Goal: Information Seeking & Learning: Learn about a topic

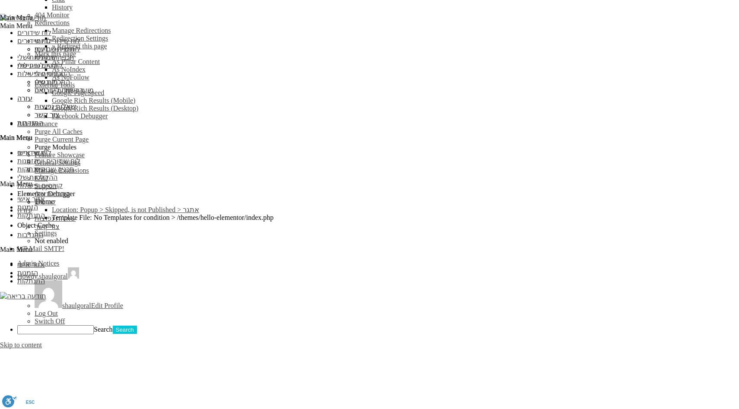
scroll to position [738, 0]
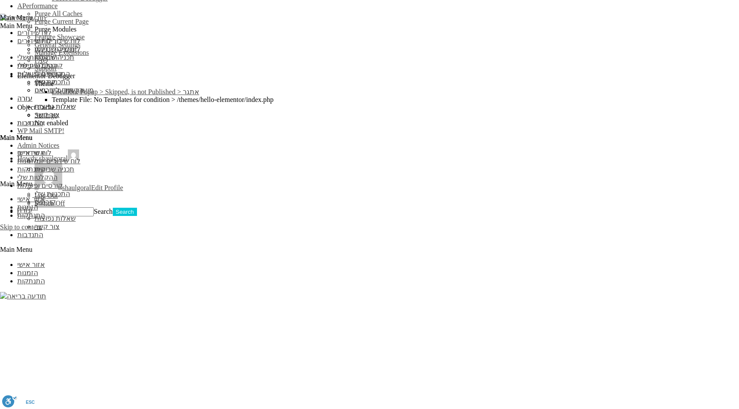
scroll to position [781, 0]
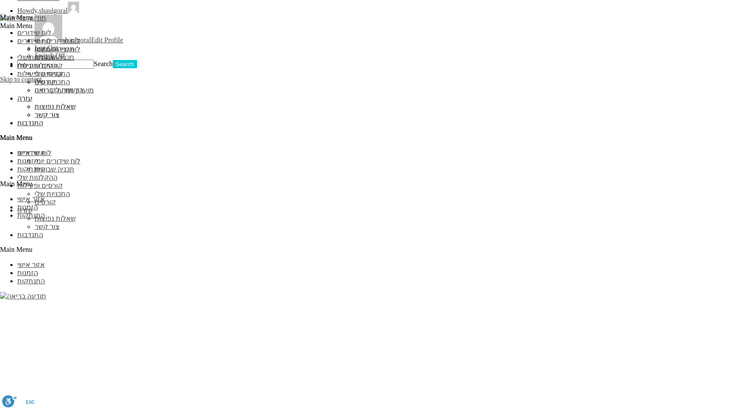
click at [0, 0] on span "2024-Emotional-transformation-pema-chodron" at bounding box center [0, 0] width 0 height 0
click at [0, 0] on button "art-of-relationships-first-three" at bounding box center [0, 0] width 0 height 0
click at [0, 0] on button "awaken-to-life" at bounding box center [0, 0] width 0 height 0
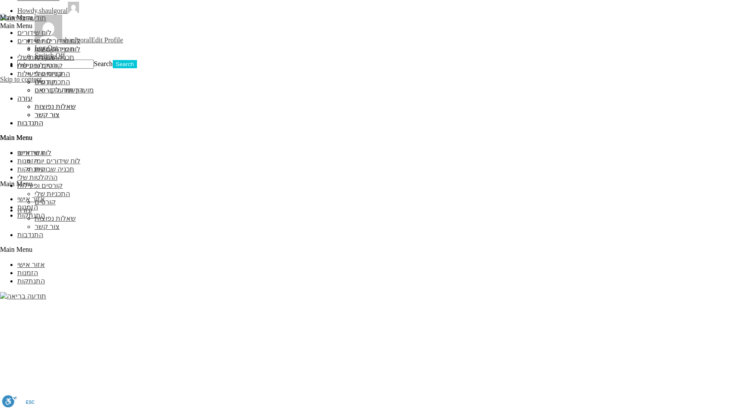
type input "n"
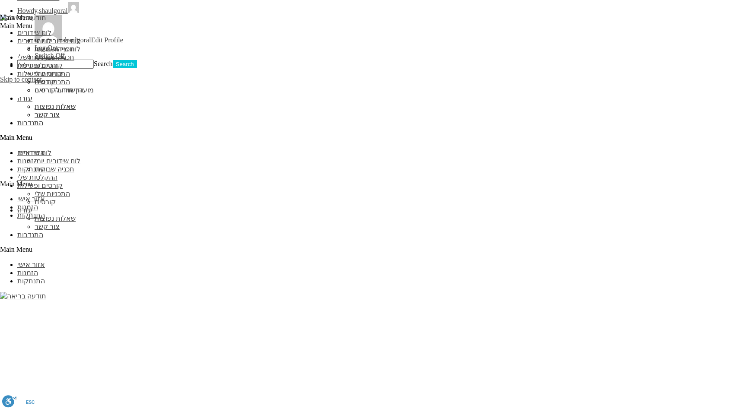
type input "י"
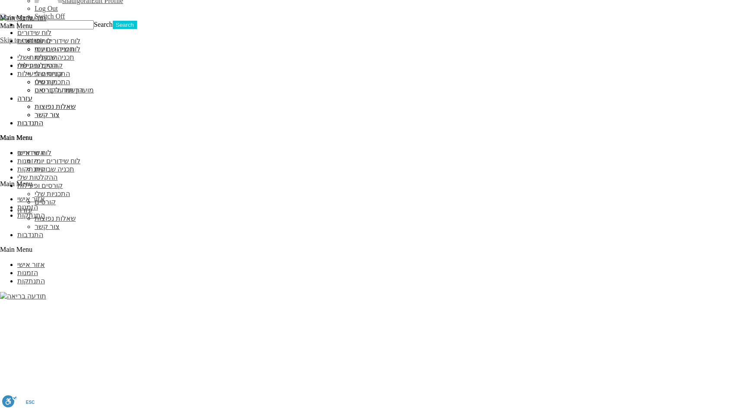
scroll to position [821, 0]
type input "יוגה"
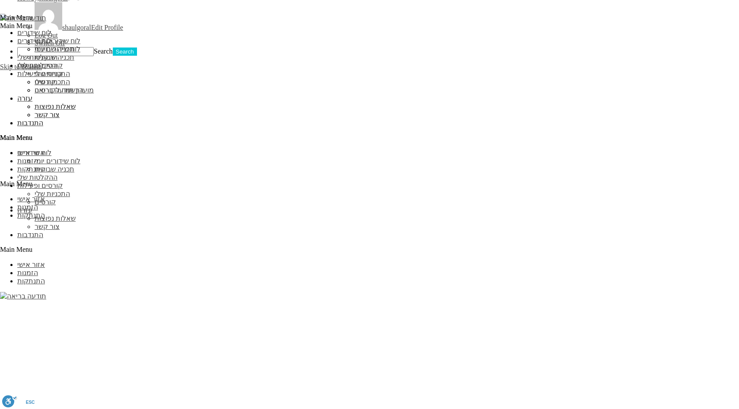
click at [0, 0] on div "נקה הכל" at bounding box center [0, 0] width 0 height 0
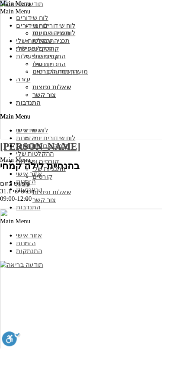
scroll to position [0, -561]
click at [0, 0] on span "2024-Emotional-transformation-pema-chodron" at bounding box center [0, 0] width 0 height 0
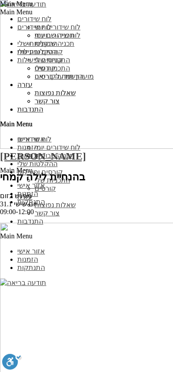
click at [0, 0] on span "a-year-with-pema-2024-2025" at bounding box center [0, 0] width 0 height 0
click at [0, 0] on span "art-of-relationships-first-three" at bounding box center [0, 0] width 0 height 0
click at [0, 0] on button "2024-Emotional-transformation-pema-chodron" at bounding box center [0, 0] width 0 height 0
click at [0, 0] on span "a-year-with-pema-2024-2025" at bounding box center [0, 0] width 0 height 0
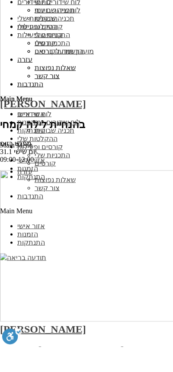
scroll to position [1616, 0]
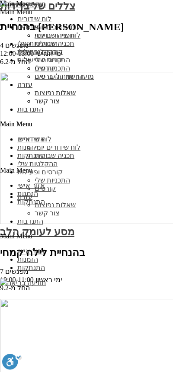
scroll to position [2136, 0]
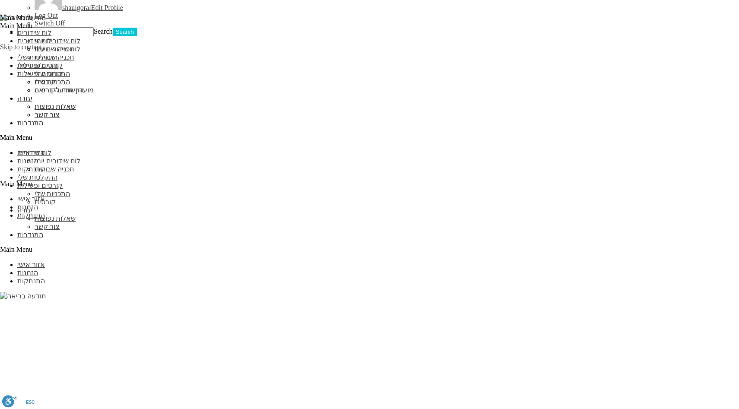
scroll to position [808, 0]
click at [0, 0] on span "אולי זה גם יעניין אותך" at bounding box center [0, 0] width 0 height 0
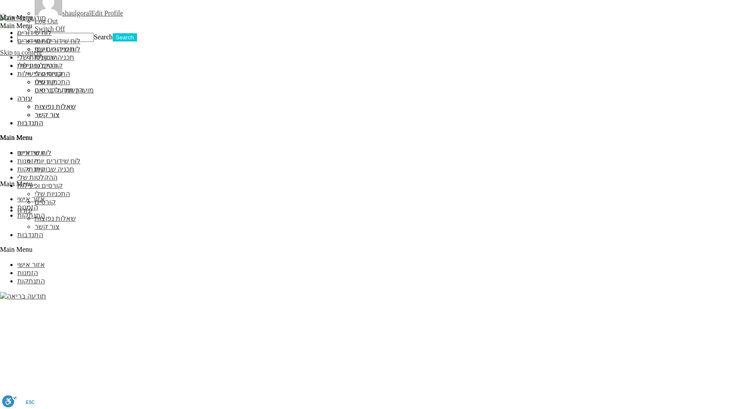
click at [0, 0] on button "אולי זה גם יעניין אותך" at bounding box center [0, 0] width 0 height 0
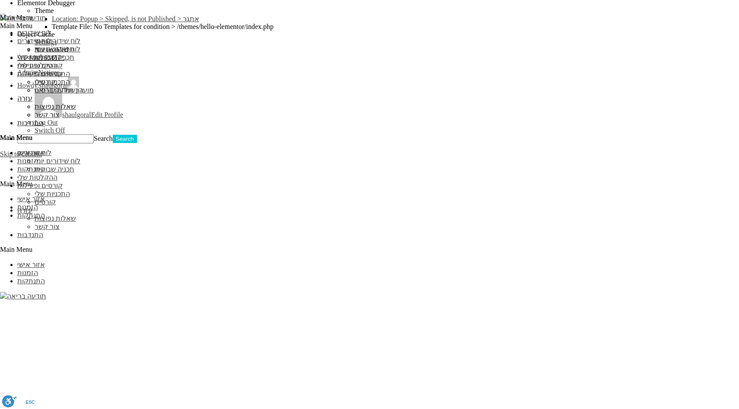
scroll to position [711, 0]
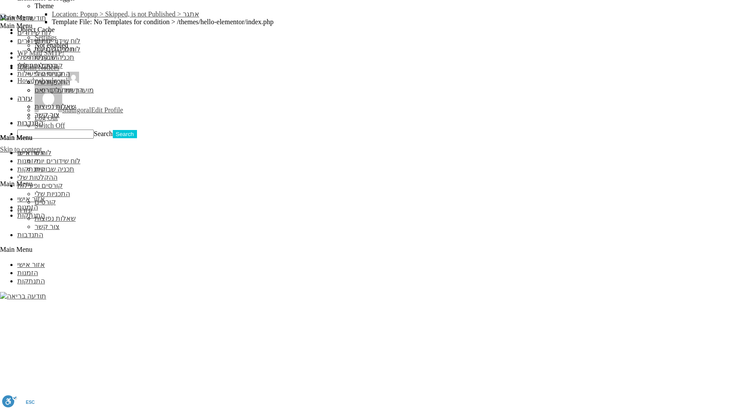
click at [0, 0] on button "נקה הכל" at bounding box center [0, 0] width 0 height 0
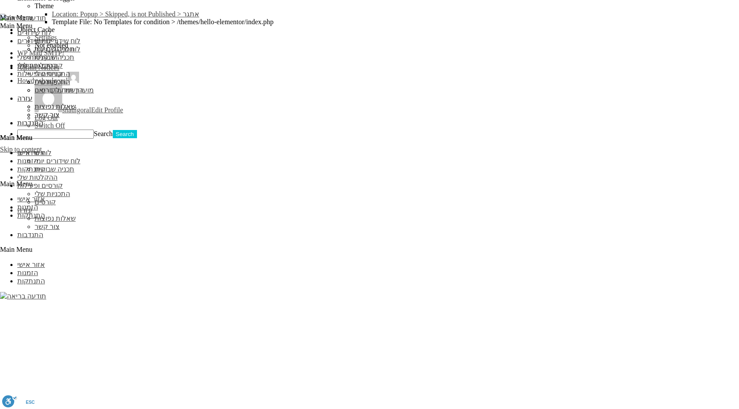
click at [0, 0] on span "2024-Emotional-transformation-pema-chodron" at bounding box center [0, 0] width 0 height 0
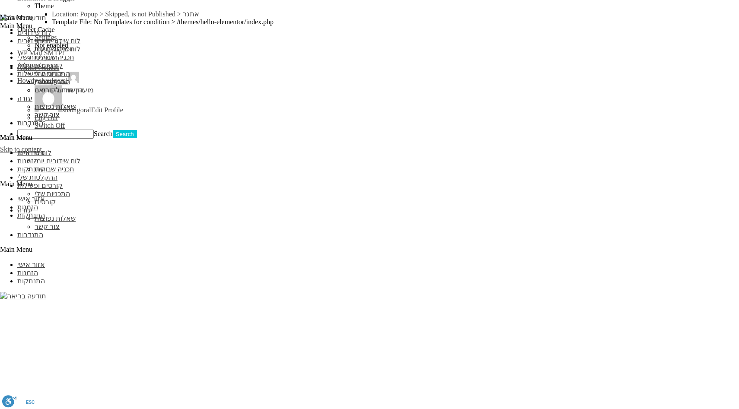
click at [0, 0] on span "a-year-with-pema-2024-2025" at bounding box center [0, 0] width 0 height 0
click at [0, 0] on button "art-of-relationships-first-three" at bounding box center [0, 0] width 0 height 0
click at [0, 0] on button "a-year-with-pema-2024-2025" at bounding box center [0, 0] width 0 height 0
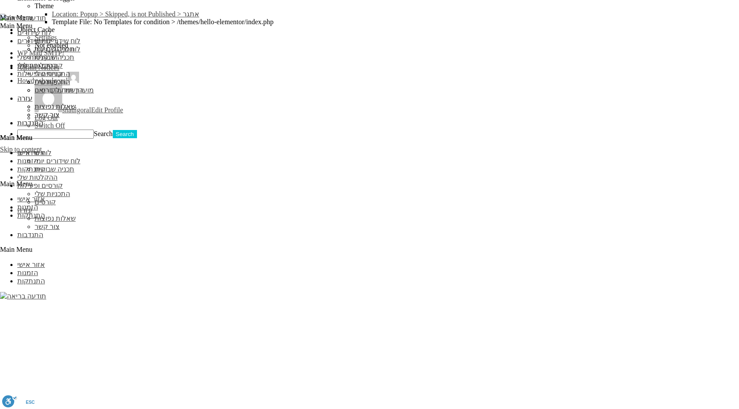
click at [0, 0] on span "a-year-with-pema-2024-2025" at bounding box center [0, 0] width 0 height 0
click at [0, 0] on button "art-of-relationships-first-three" at bounding box center [0, 0] width 0 height 0
click at [0, 0] on button "awaken-to-life" at bounding box center [0, 0] width 0 height 0
click at [0, 0] on button "beyahad" at bounding box center [0, 0] width 0 height 0
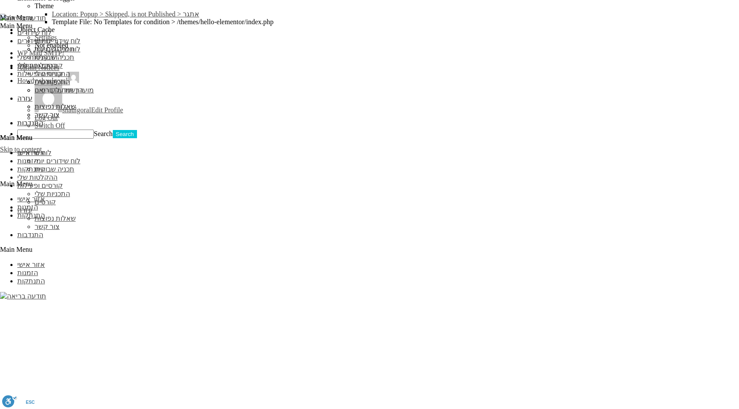
click at [0, 0] on span "buddhist-journey-may-24" at bounding box center [0, 0] width 0 height 0
click at [0, 0] on button "christopher-23" at bounding box center [0, 0] width 0 height 0
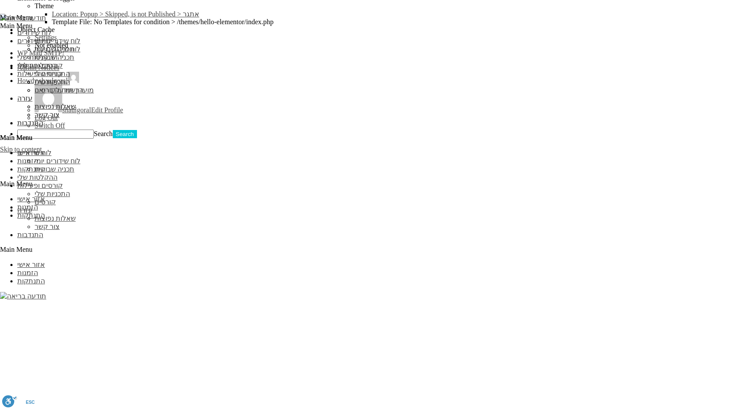
click at [0, 0] on div "נקה הכל" at bounding box center [0, 0] width 0 height 0
click at [0, 0] on button "נקה הכל" at bounding box center [0, 0] width 0 height 0
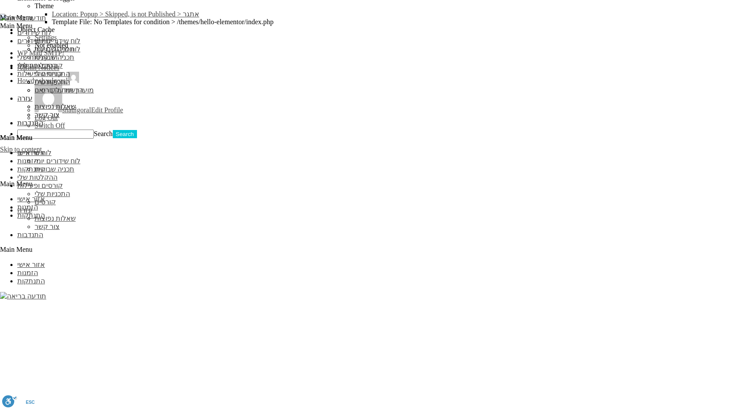
scroll to position [0, -1227]
click at [0, 0] on span "2024-Emotional-transformation-pema-chodron" at bounding box center [0, 0] width 0 height 0
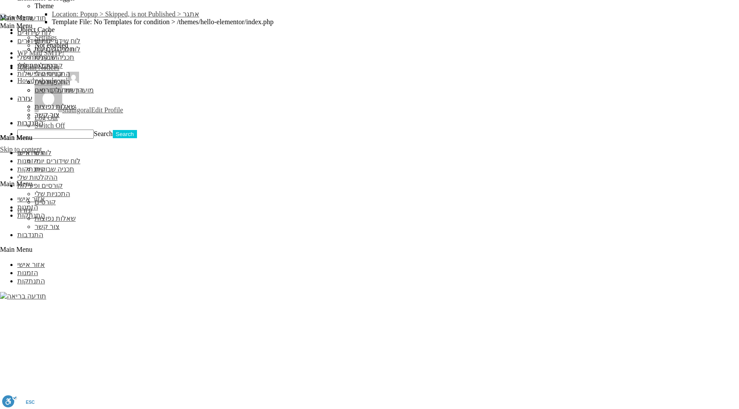
click at [0, 0] on h3 "art-of-relationships-first-three" at bounding box center [0, 0] width 0 height 0
click at [0, 0] on span "2024-Emotional-transformation-pema-chodron" at bounding box center [0, 0] width 0 height 0
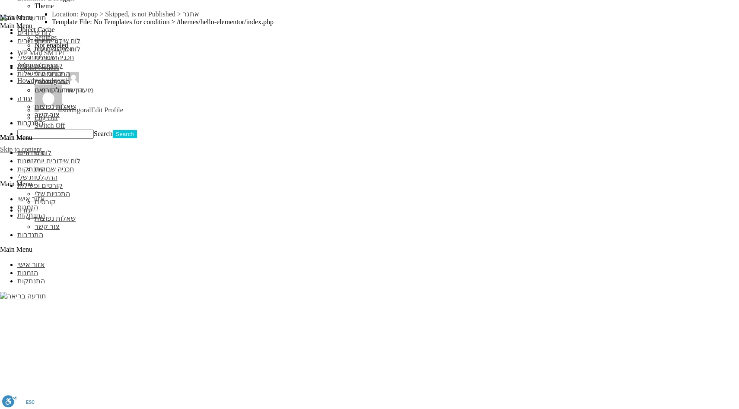
click at [0, 0] on span "2024-Emotional-transformation-pema-chodron" at bounding box center [0, 0] width 0 height 0
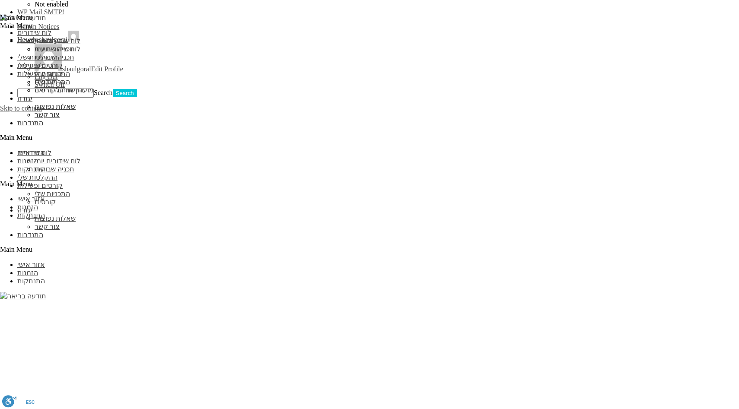
scroll to position [716, 0]
